Goal: Task Accomplishment & Management: Use online tool/utility

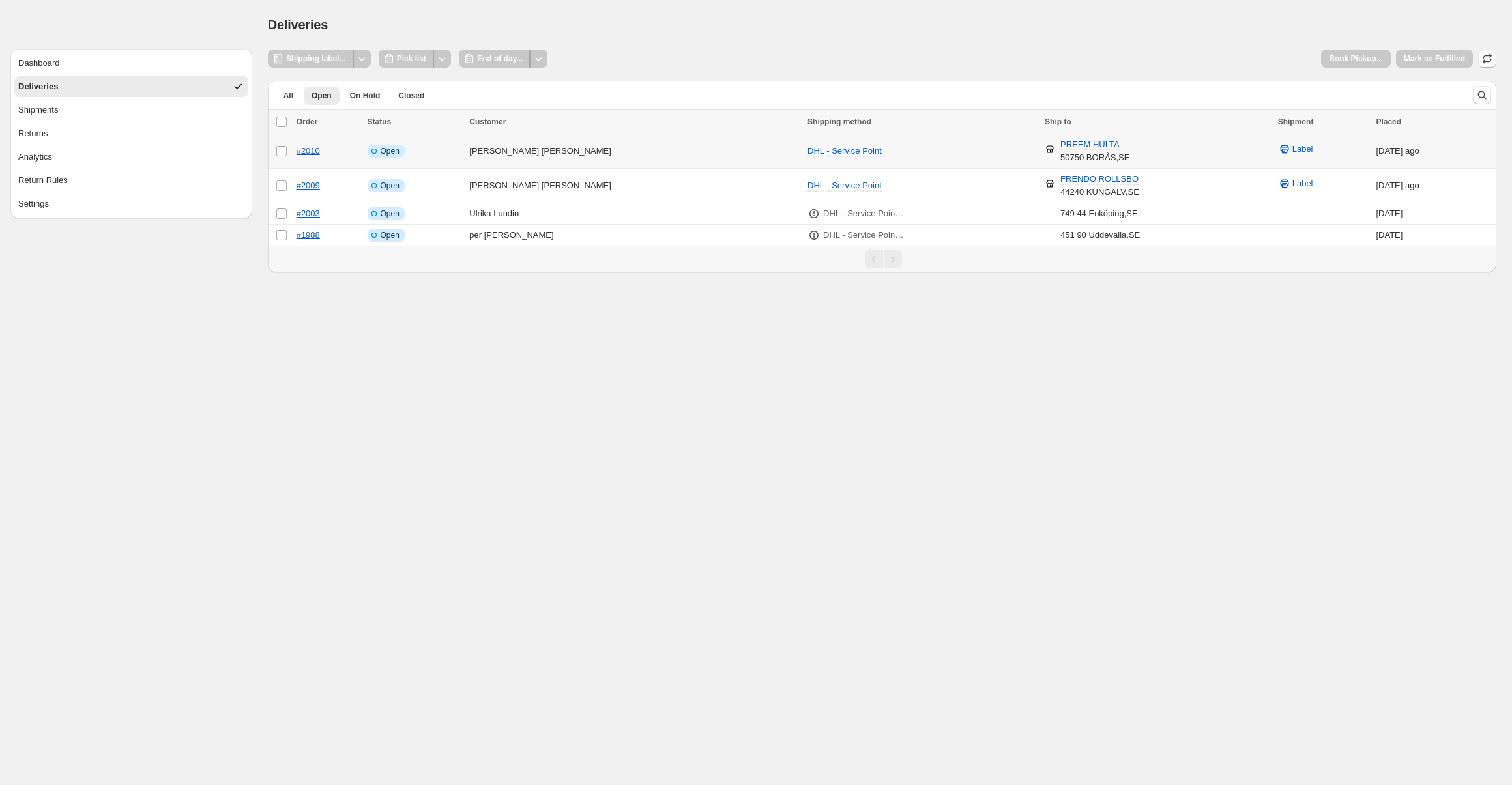
click at [621, 157] on td "Martin Gunnarsson" at bounding box center [634, 151] width 338 height 35
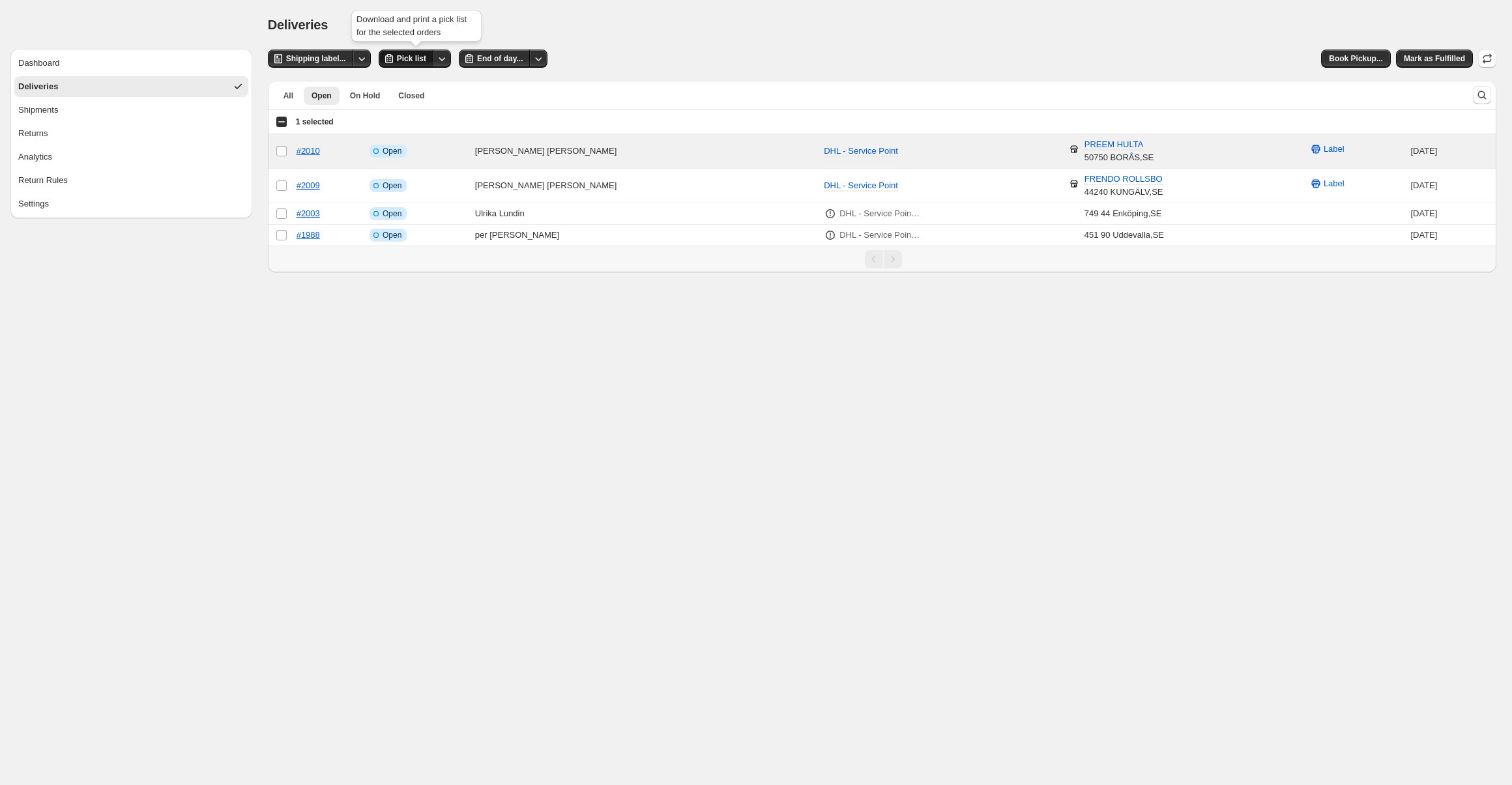
click at [410, 60] on span "Pick list" at bounding box center [412, 58] width 30 height 10
click at [440, 59] on icon "Other actions" at bounding box center [441, 58] width 13 height 13
click at [432, 81] on span "Send to printer" at bounding box center [417, 86] width 56 height 10
click at [415, 82] on span "Send to printer" at bounding box center [417, 86] width 56 height 10
click at [442, 63] on icon "Other actions" at bounding box center [441, 58] width 13 height 13
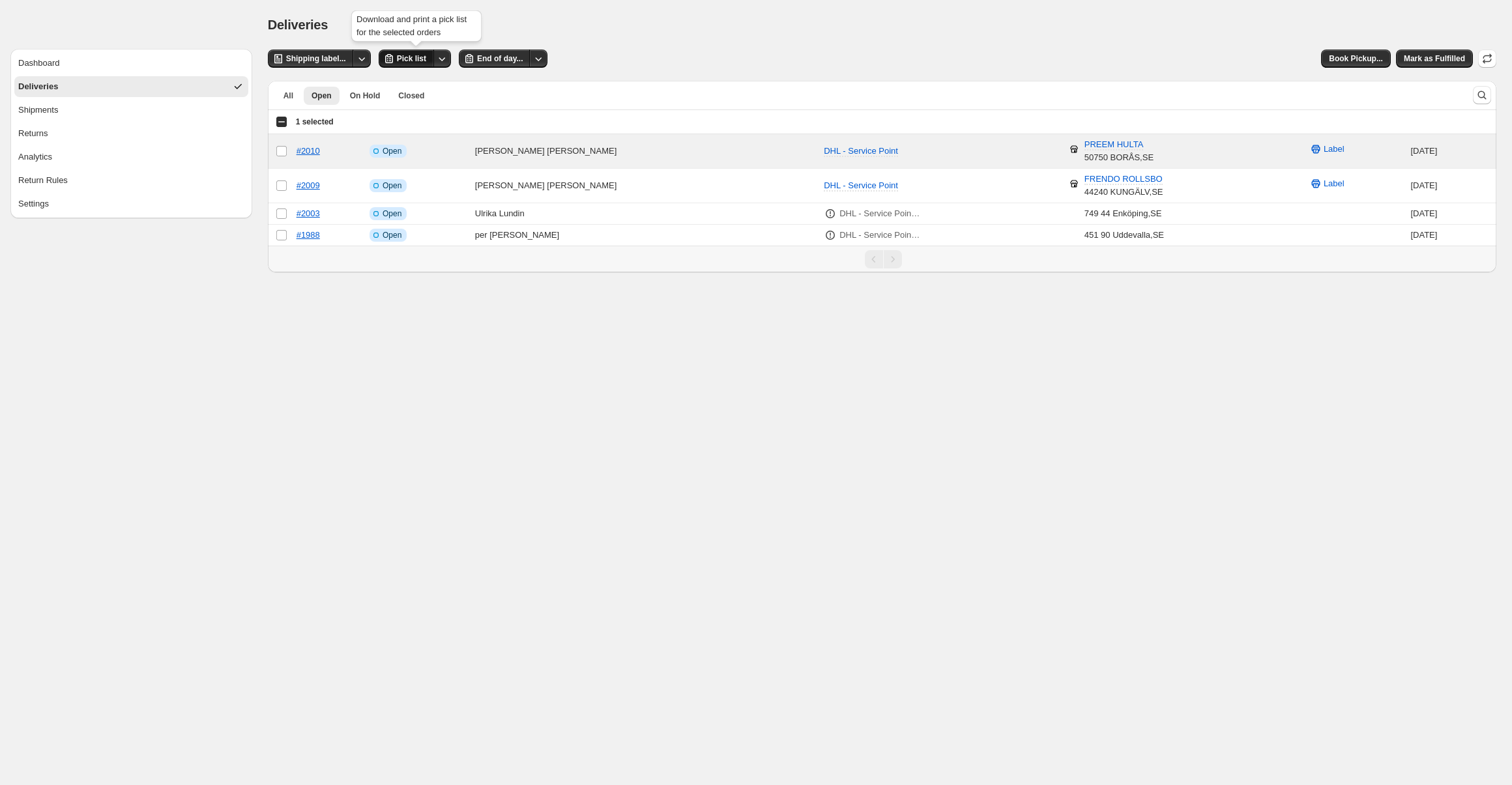
click at [412, 58] on span "Pick list" at bounding box center [412, 58] width 30 height 10
click at [471, 182] on td "Info Incomplete Open" at bounding box center [418, 185] width 105 height 35
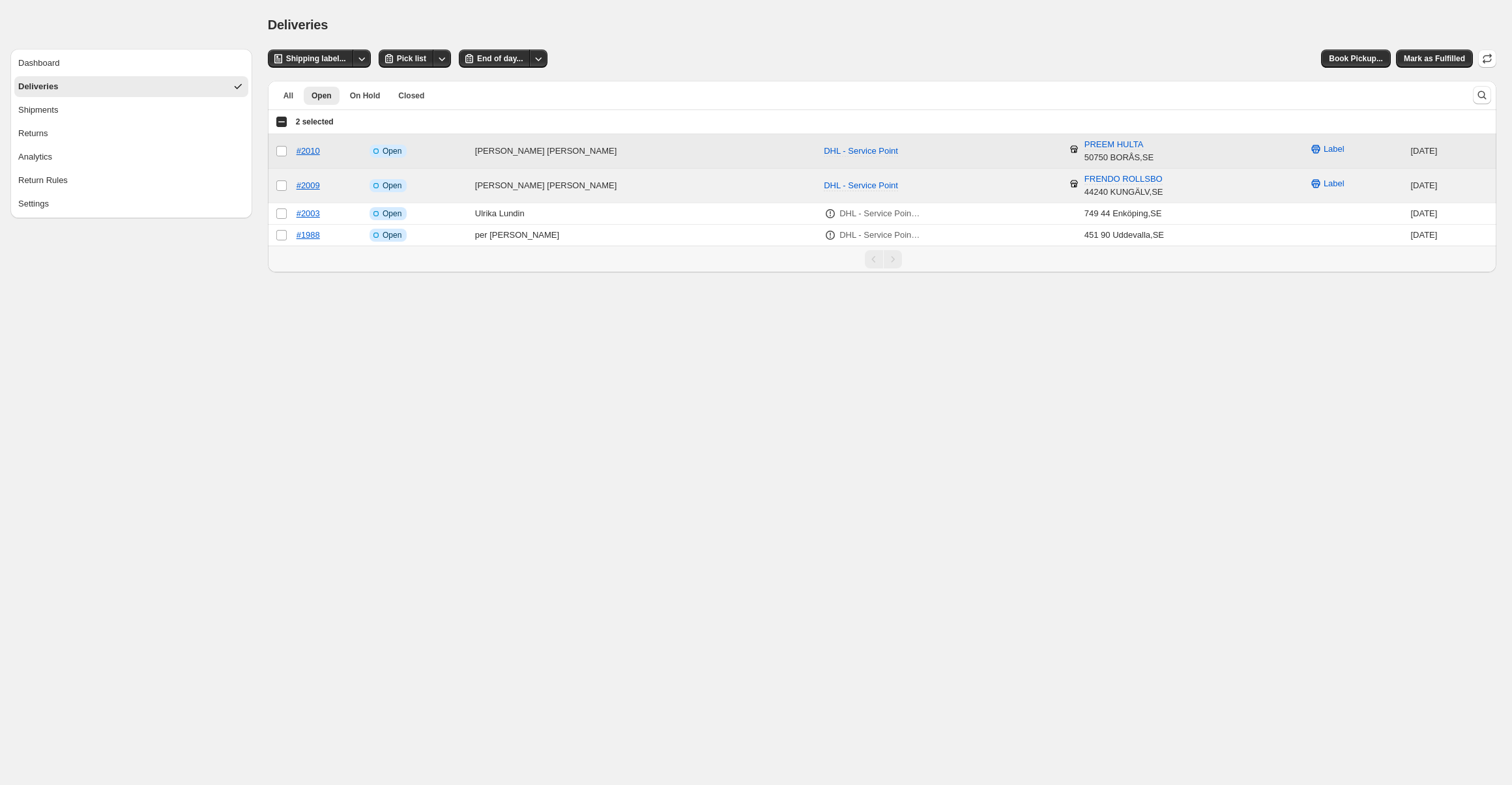
click at [288, 153] on td "Select order" at bounding box center [280, 151] width 24 height 35
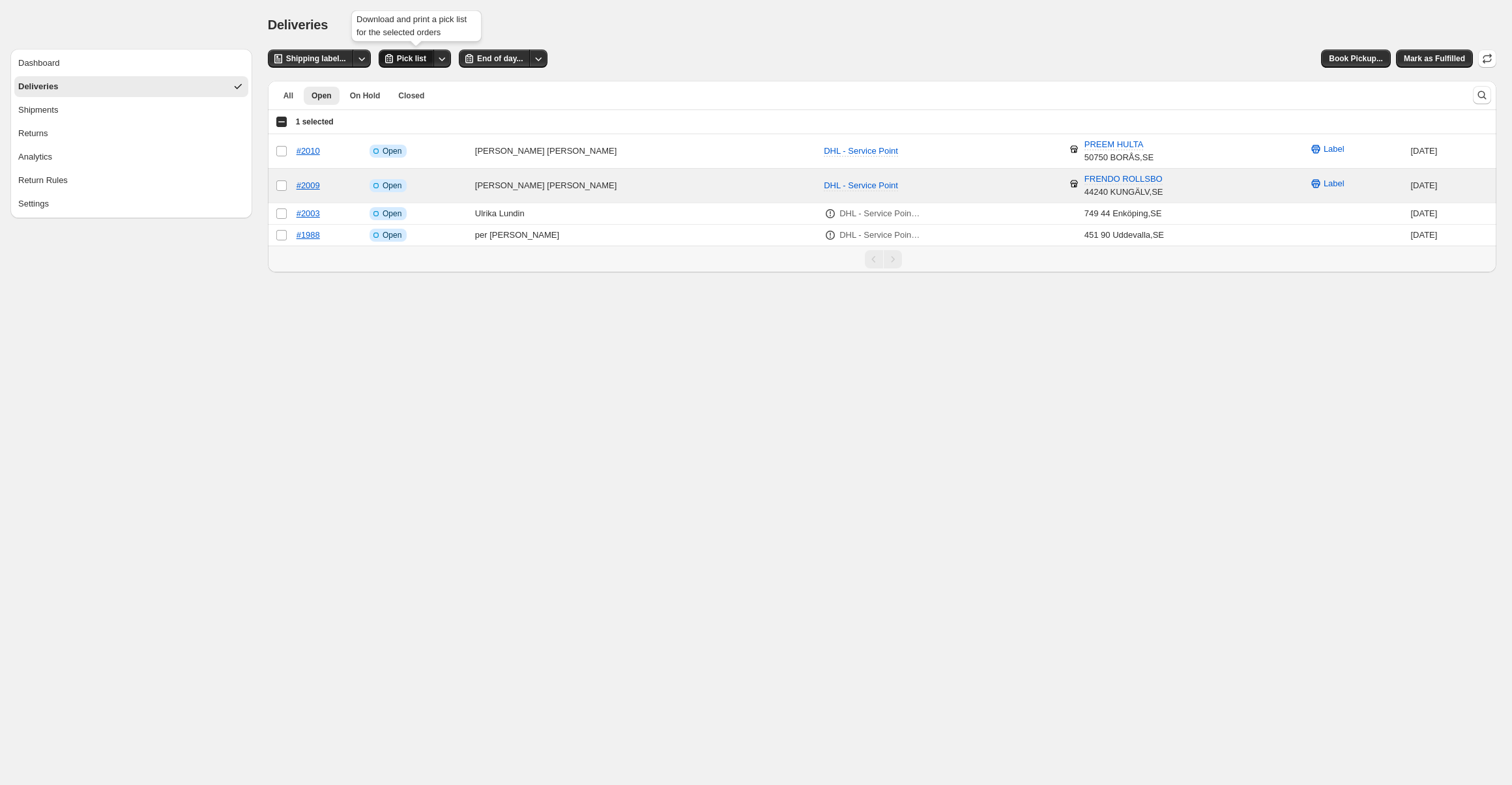
click at [401, 60] on span "Pick list" at bounding box center [412, 58] width 30 height 10
click at [607, 73] on div "**********" at bounding box center [882, 161] width 1229 height 223
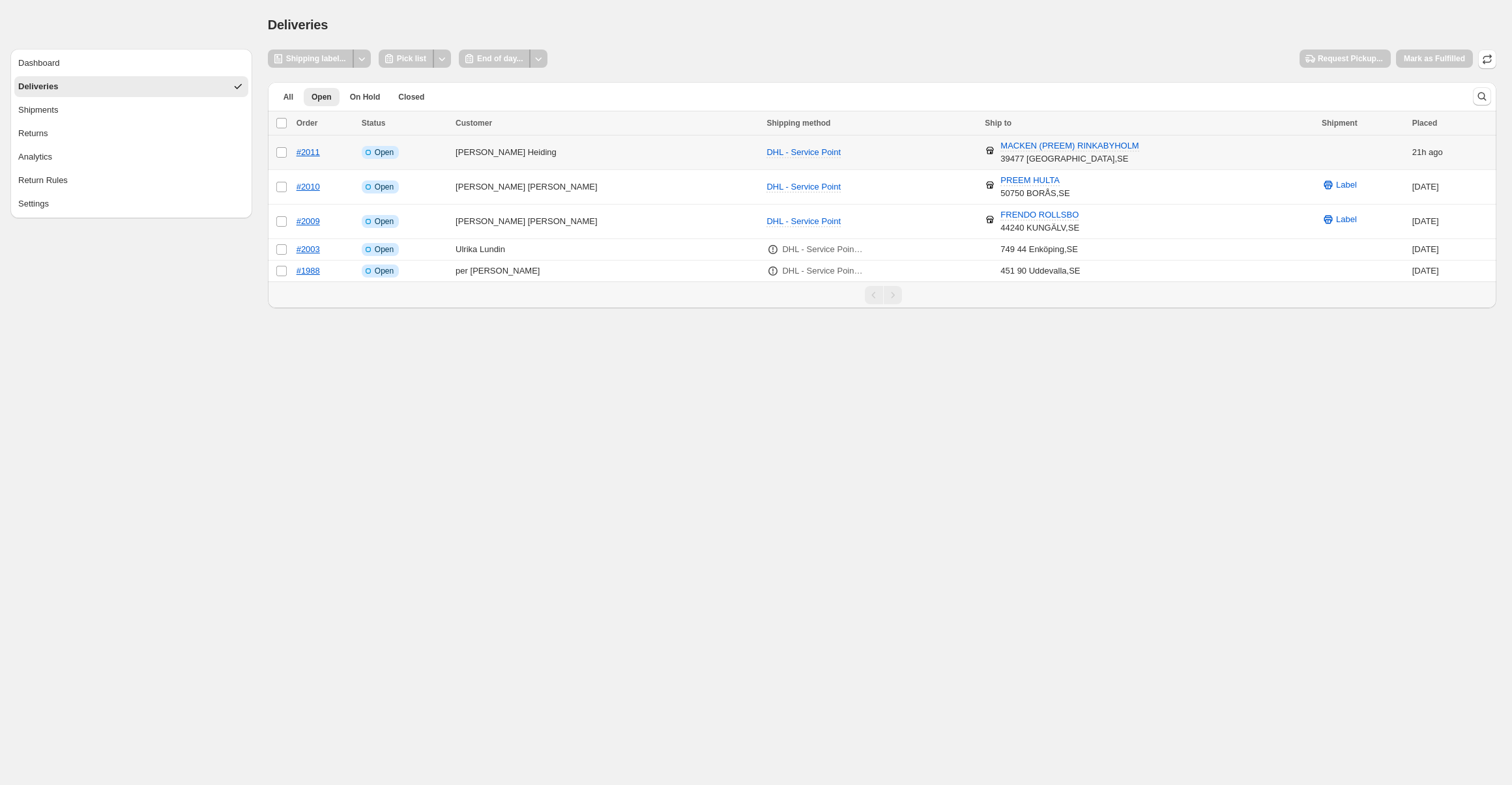
click at [497, 145] on td "[PERSON_NAME]" at bounding box center [607, 153] width 311 height 35
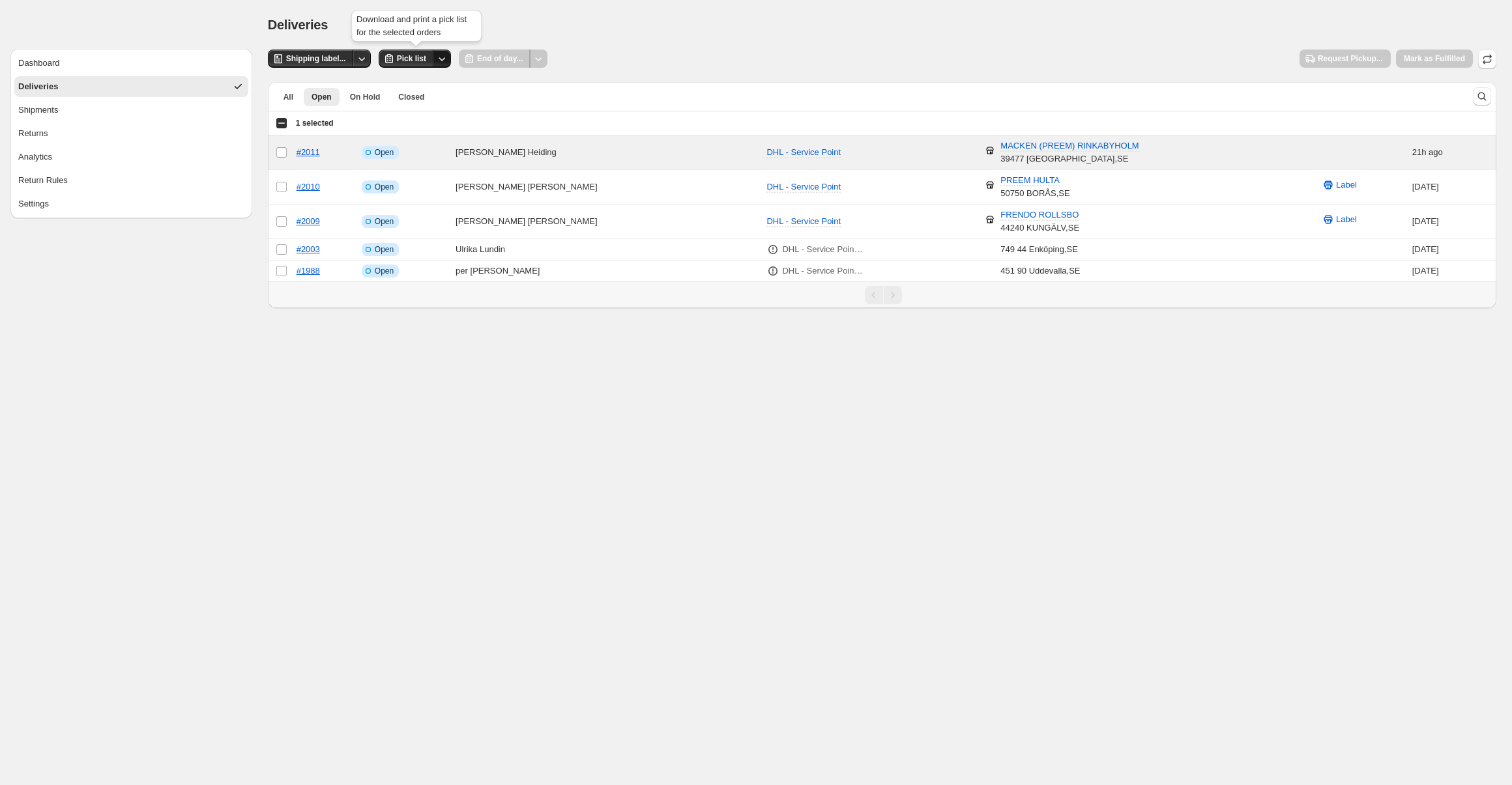
click at [440, 59] on icon "Other actions" at bounding box center [441, 58] width 13 height 13
click at [422, 88] on span "Send to printer" at bounding box center [417, 86] width 56 height 10
click at [406, 63] on span "Pick list" at bounding box center [412, 58] width 30 height 10
click at [295, 63] on span "Shipping label..." at bounding box center [315, 58] width 60 height 10
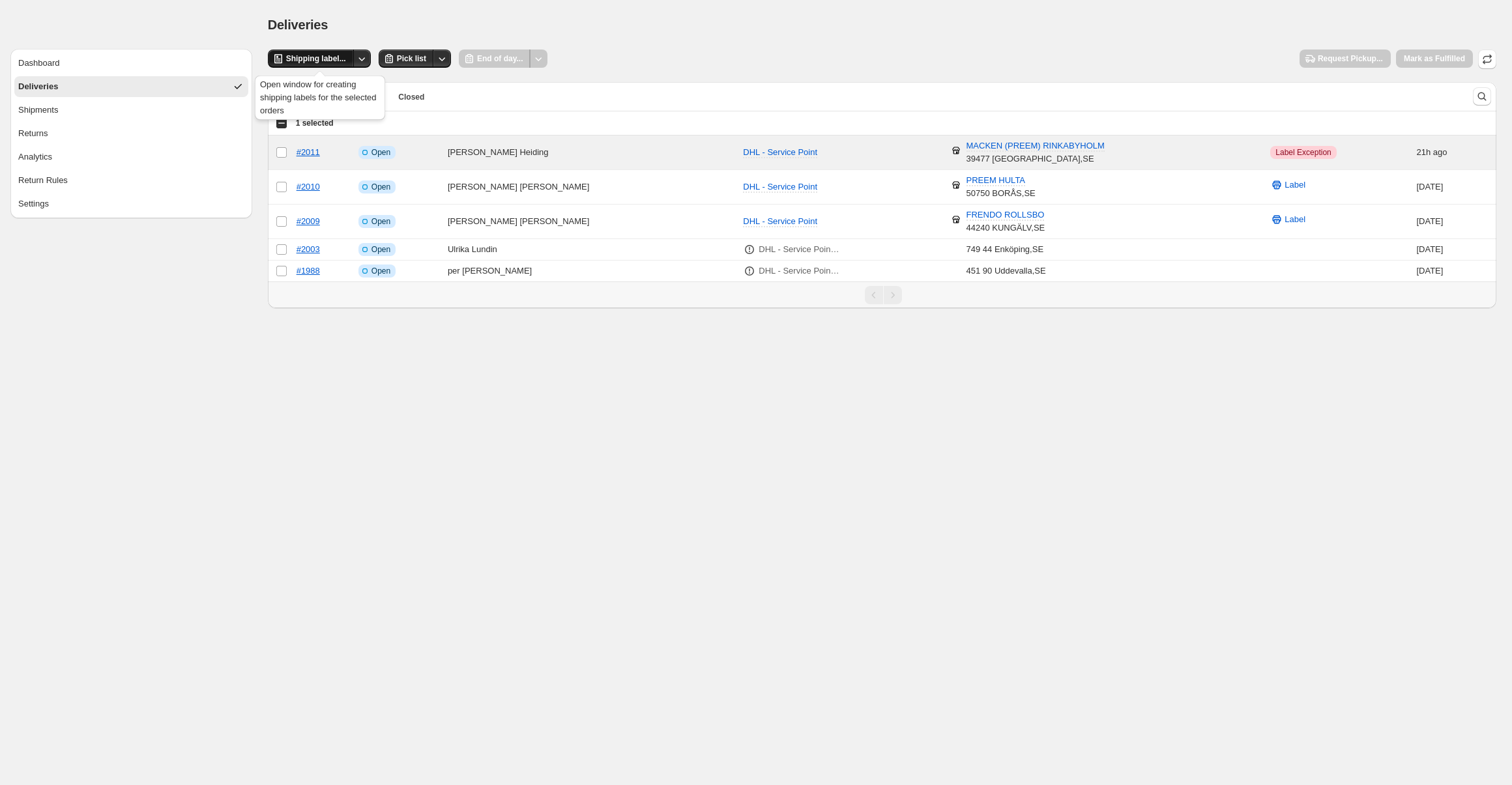
click at [320, 53] on button "Shipping label..." at bounding box center [311, 59] width 86 height 19
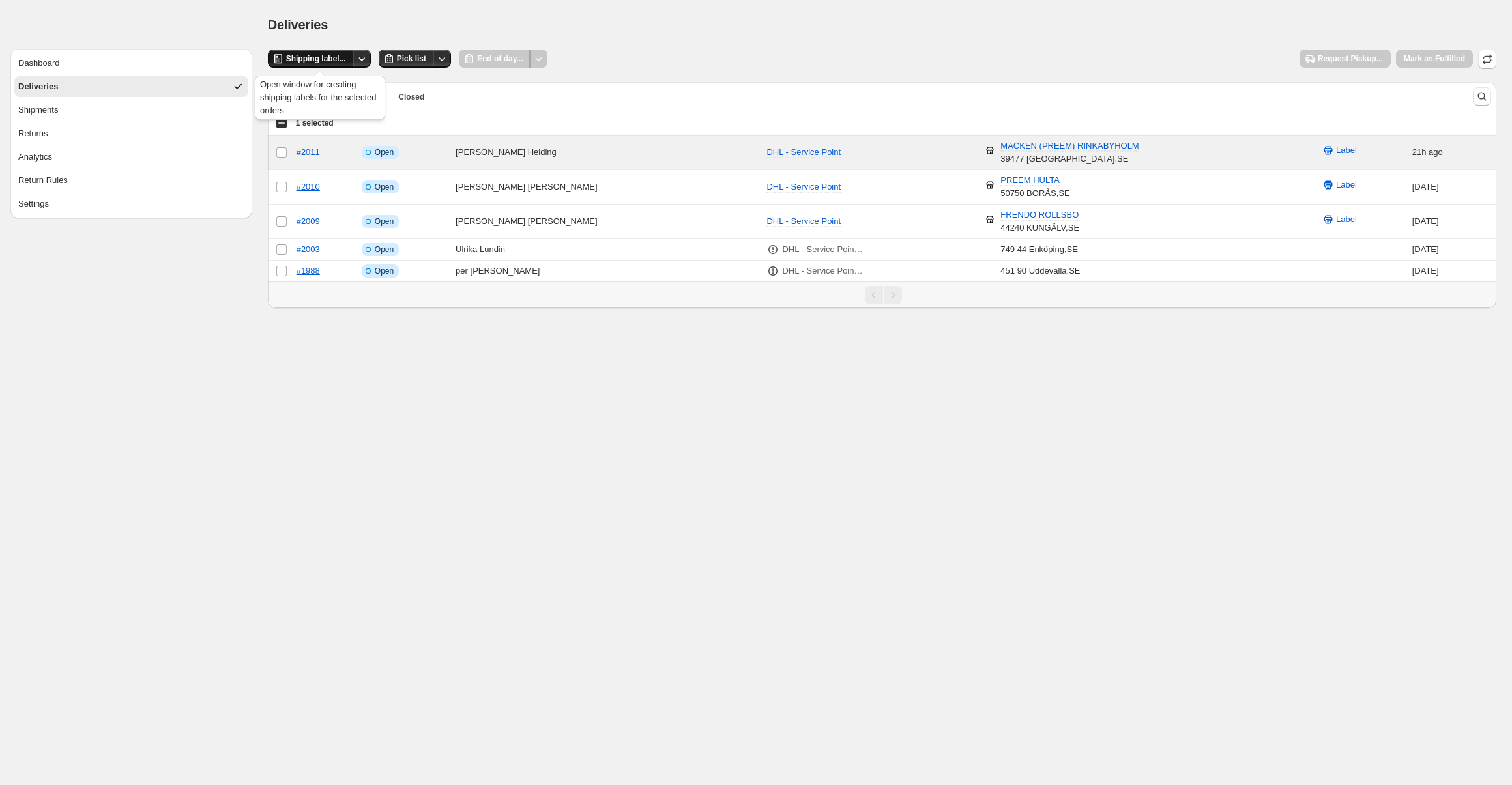
click at [315, 51] on button "Shipping label..." at bounding box center [311, 59] width 86 height 19
click at [367, 58] on icon "Other actions" at bounding box center [361, 58] width 13 height 13
click at [349, 93] on button "Send to printer" at bounding box center [336, 85] width 63 height 21
click at [326, 59] on span "Shipping label..." at bounding box center [315, 58] width 60 height 10
